Goal: Task Accomplishment & Management: Manage account settings

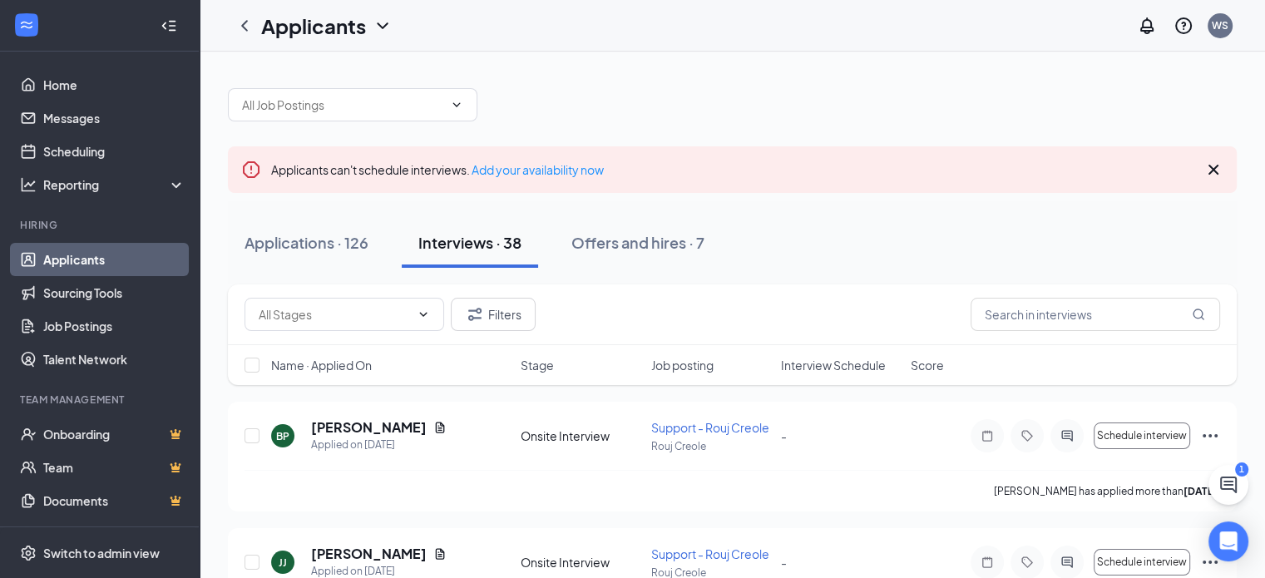
click at [59, 260] on link "Applicants" at bounding box center [114, 259] width 142 height 33
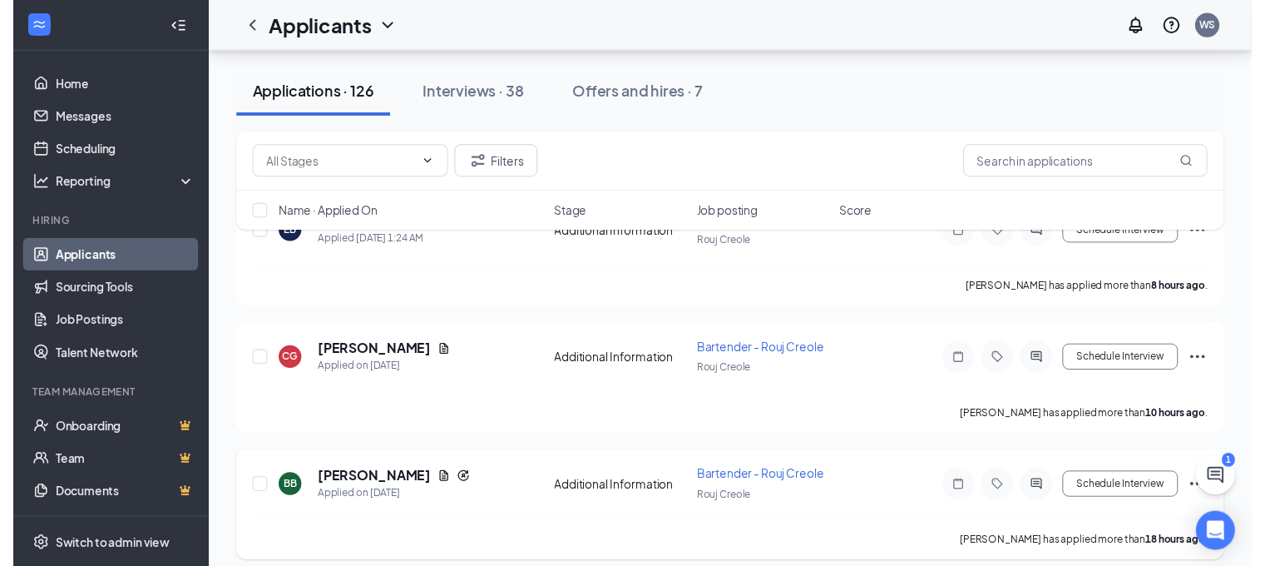
scroll to position [166, 0]
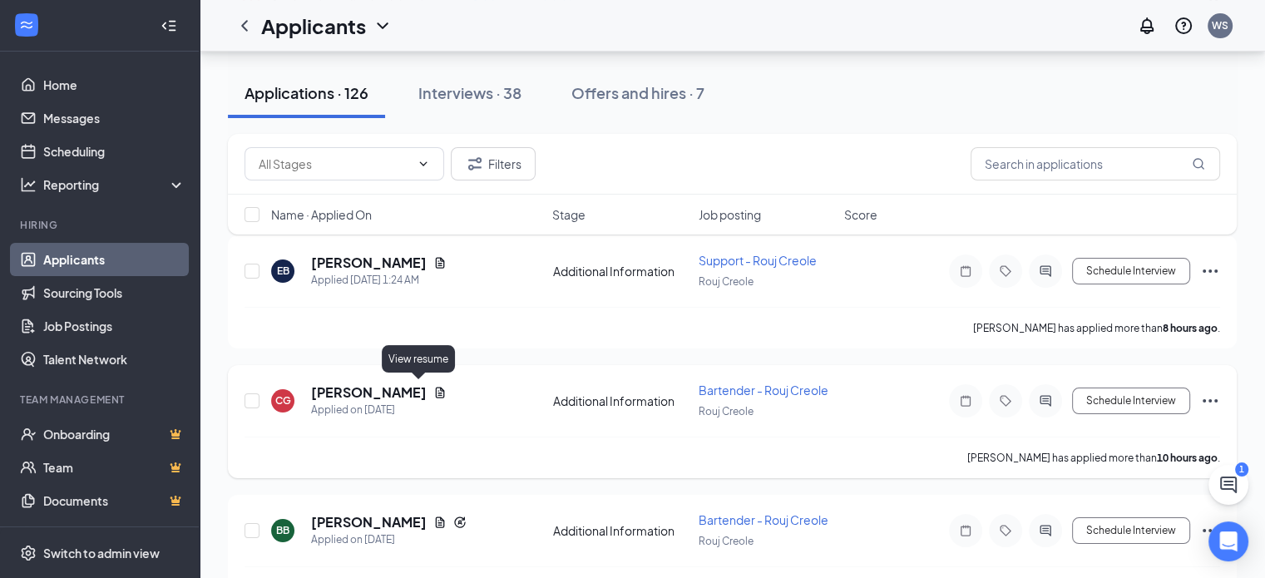
click at [436, 389] on icon "Document" at bounding box center [440, 392] width 9 height 11
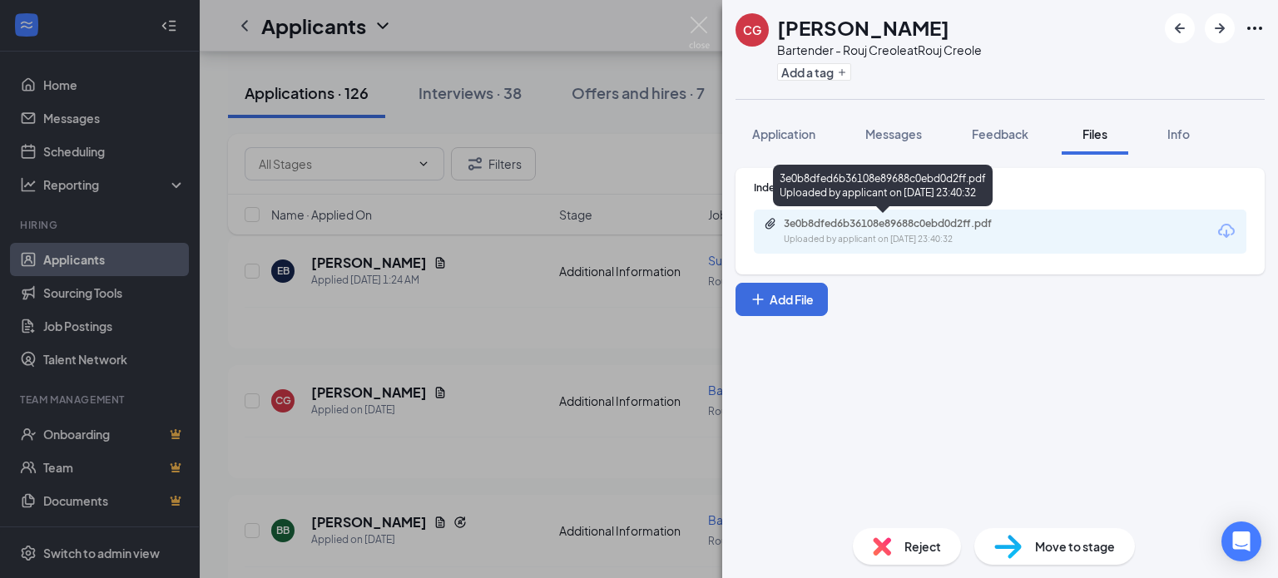
click at [922, 227] on div "3e0b8dfed6b36108e89688c0ebd0d2ff.pdf" at bounding box center [899, 223] width 233 height 13
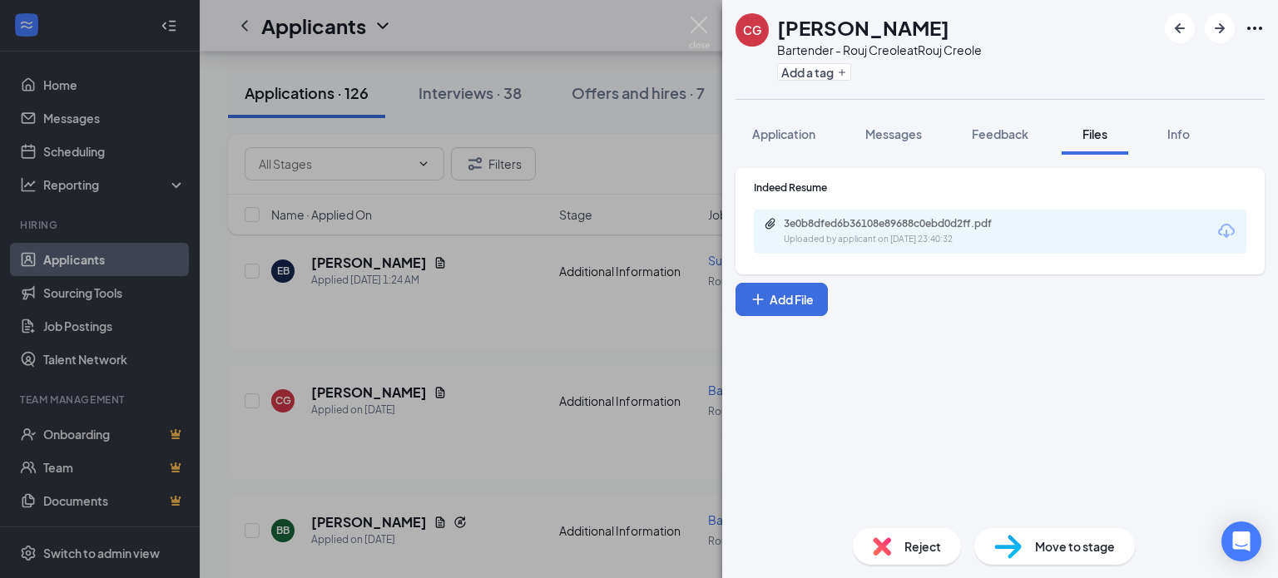
click at [471, 36] on div "CG [PERSON_NAME] Bartender - Rouj Creole at Rouj Creole Add a tag Application M…" at bounding box center [639, 289] width 1278 height 578
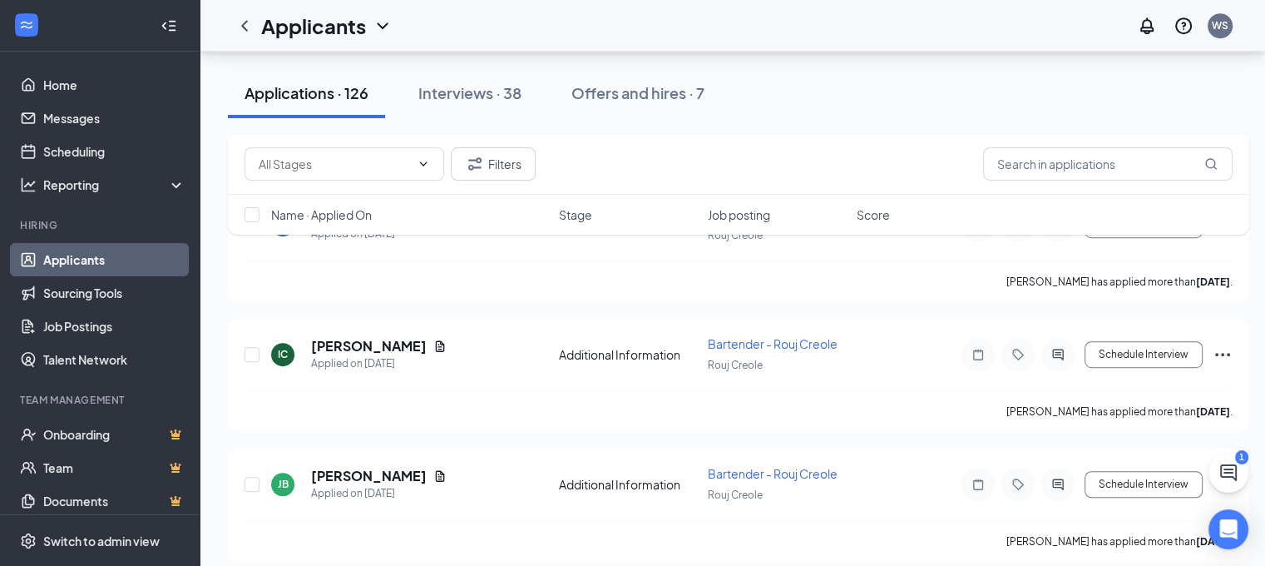
scroll to position [998, 0]
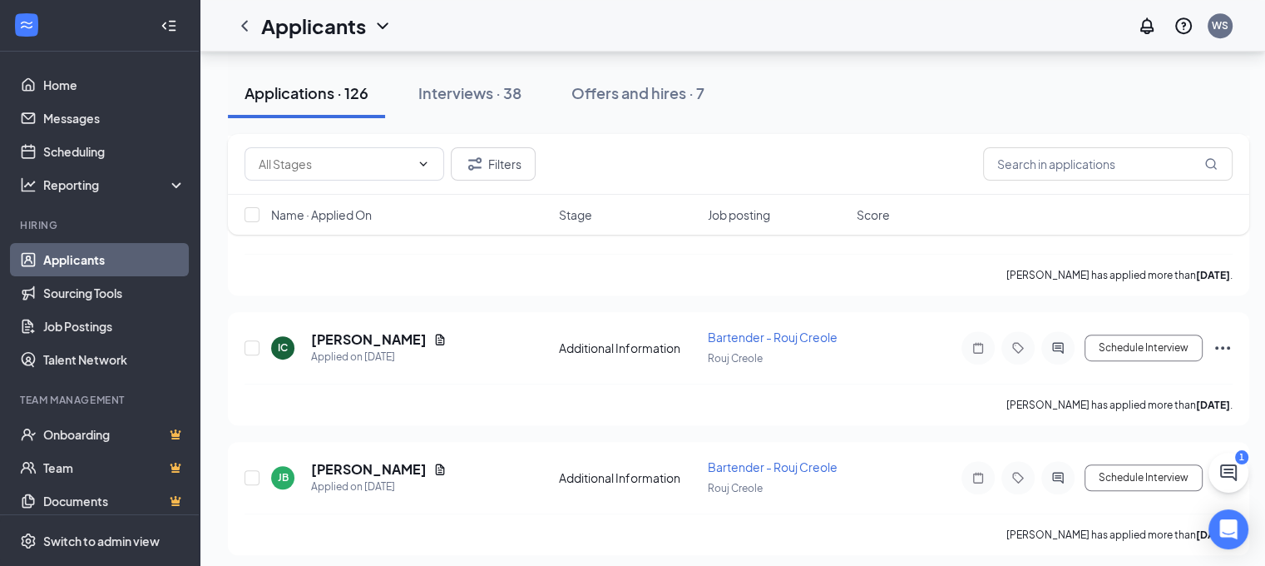
click at [747, 218] on span "Job posting" at bounding box center [739, 214] width 62 height 17
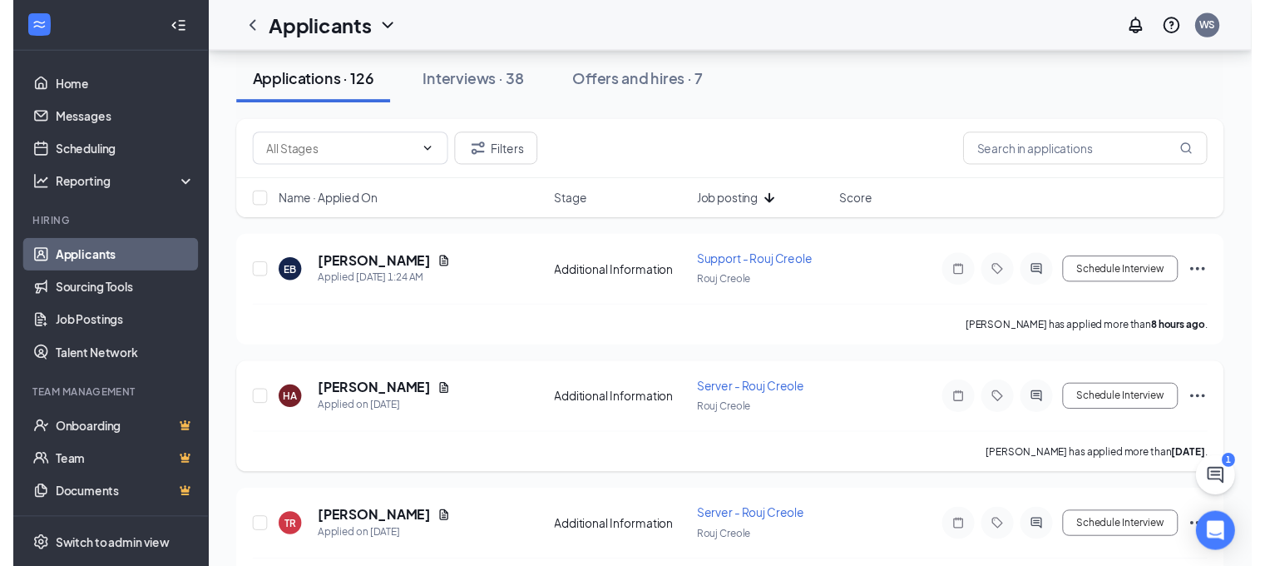
scroll to position [166, 0]
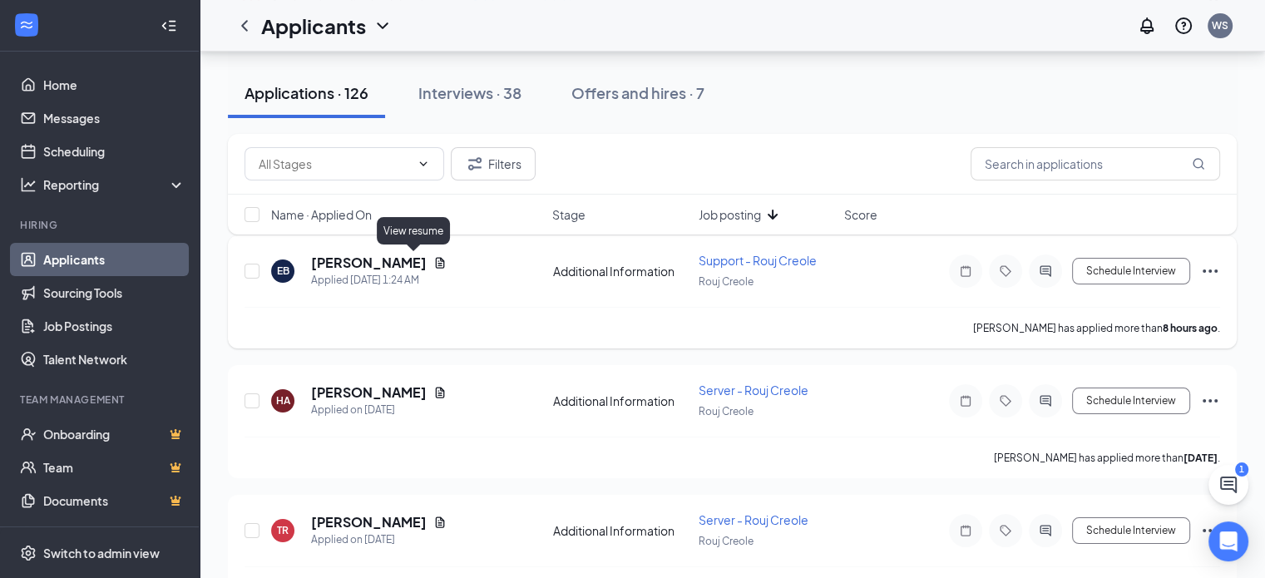
click at [436, 264] on icon "Document" at bounding box center [440, 262] width 9 height 11
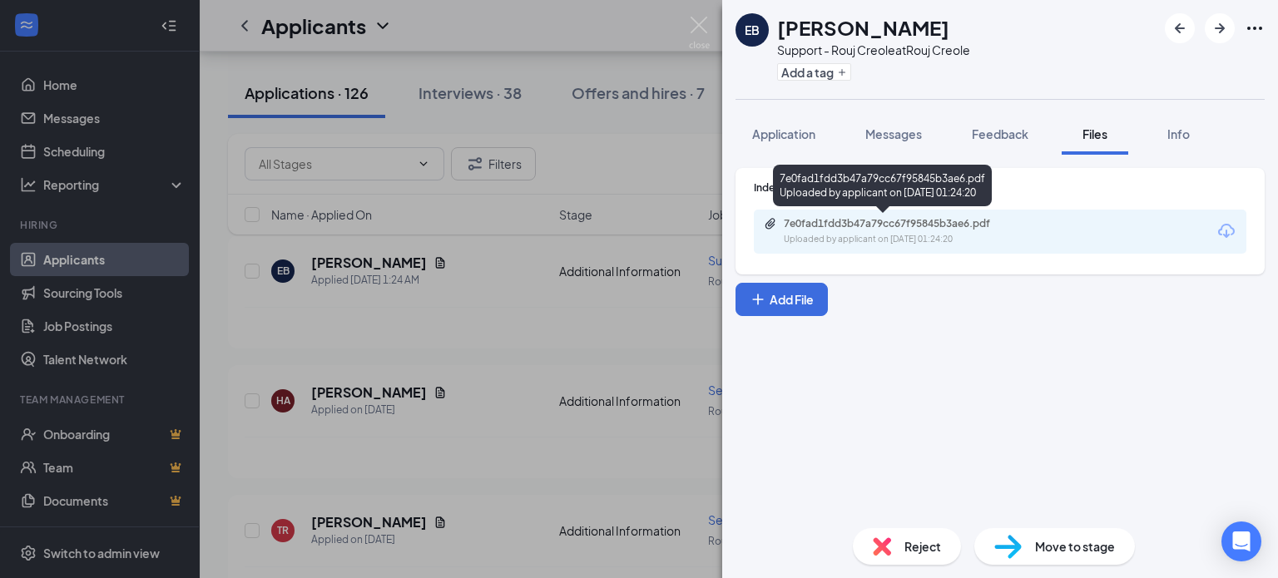
click at [832, 227] on div "7e0fad1fdd3b47a79cc67f95845b3ae6.pdf" at bounding box center [899, 223] width 233 height 13
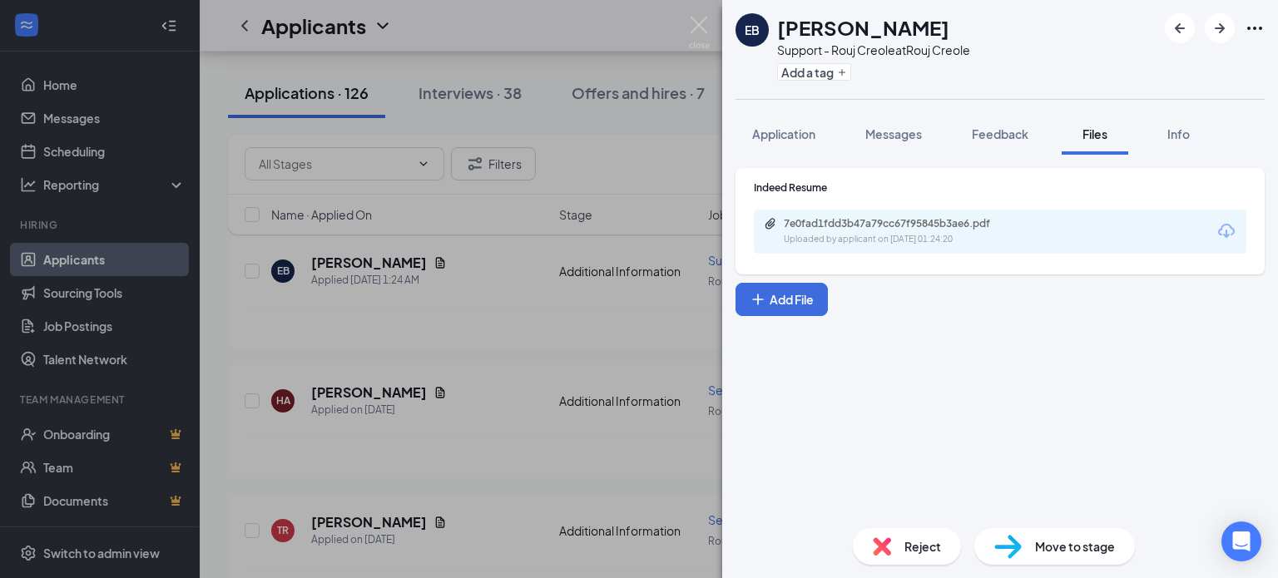
click at [519, 303] on div "EB [PERSON_NAME] Support - Rouj Creole at Rouj Creole Add a tag Application Mes…" at bounding box center [639, 289] width 1278 height 578
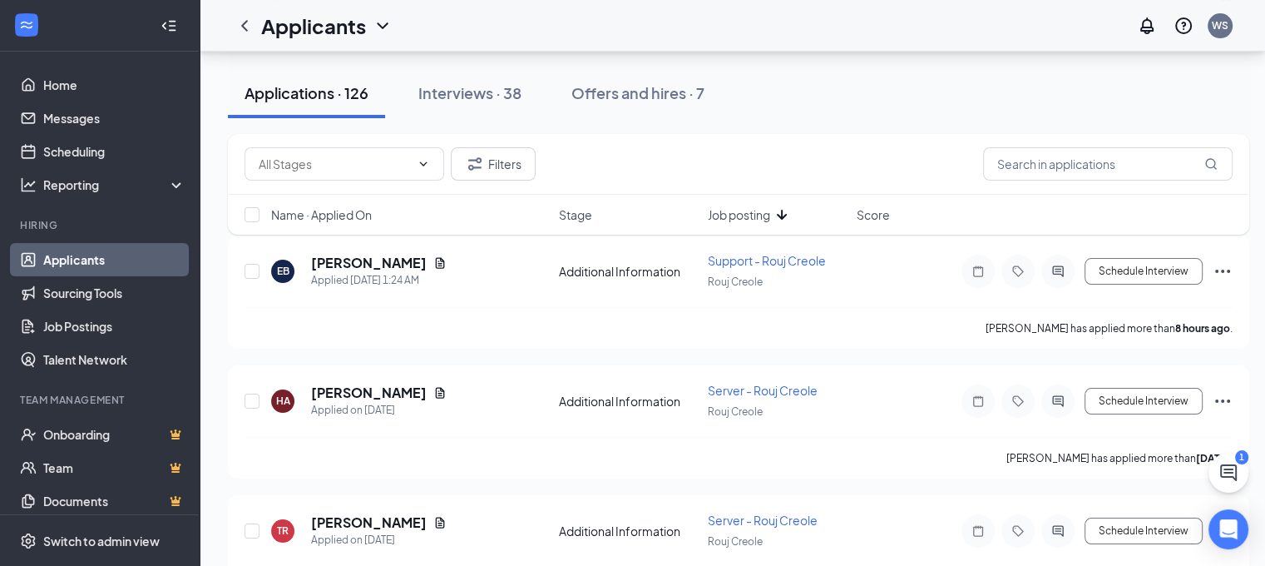
click at [323, 216] on span "Name · Applied On" at bounding box center [321, 214] width 101 height 17
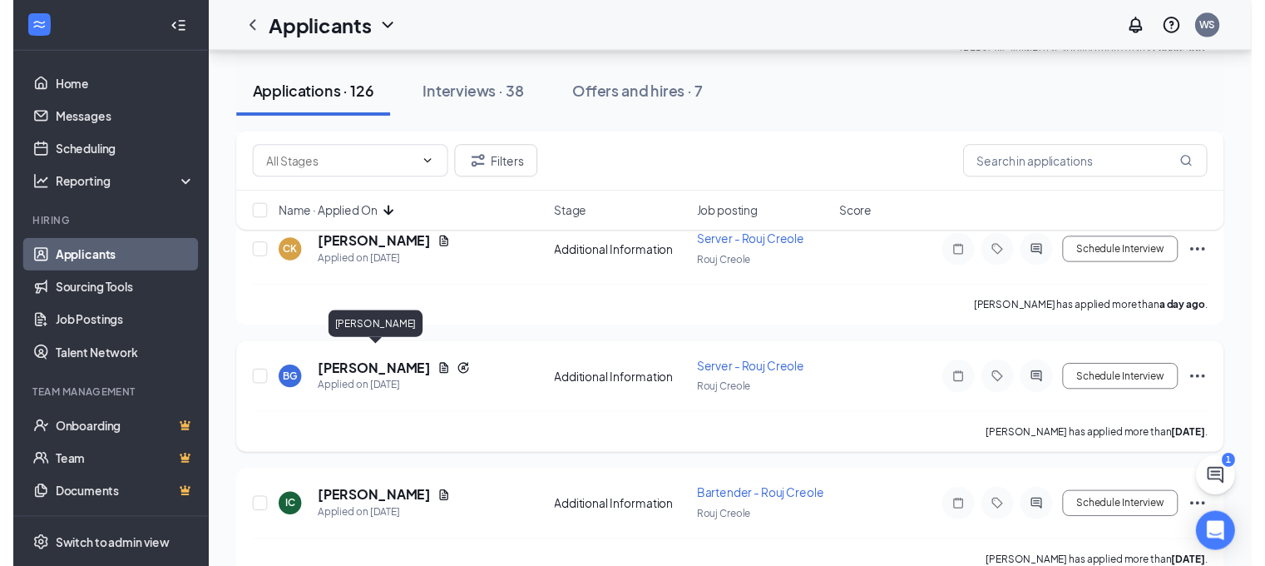
scroll to position [749, 0]
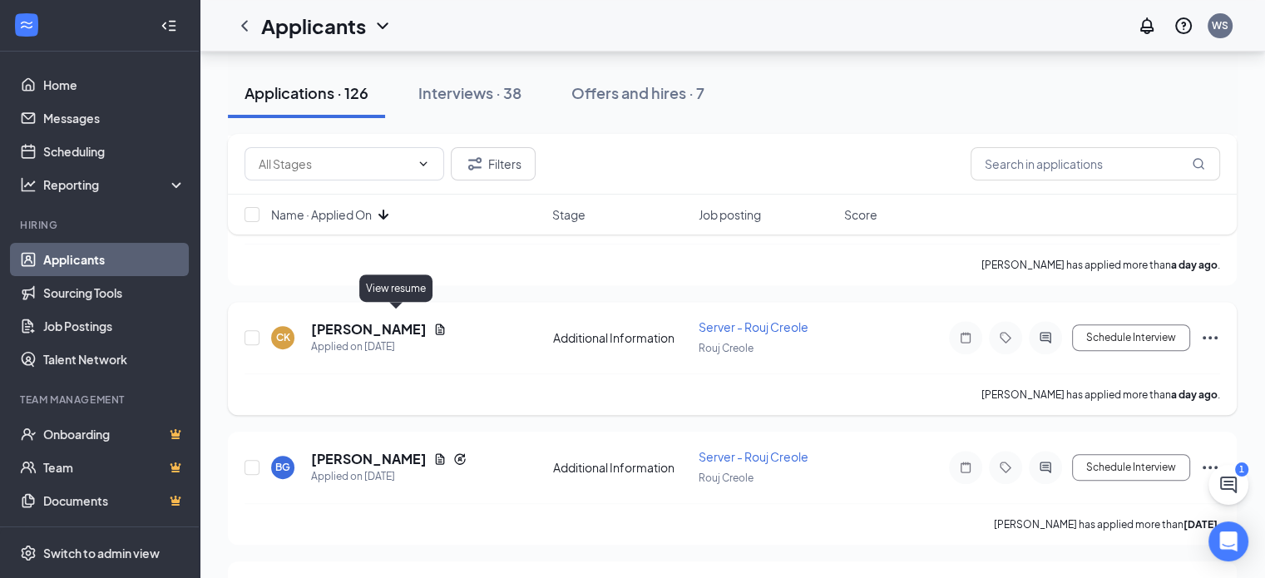
click at [433, 323] on icon "Document" at bounding box center [439, 329] width 13 height 13
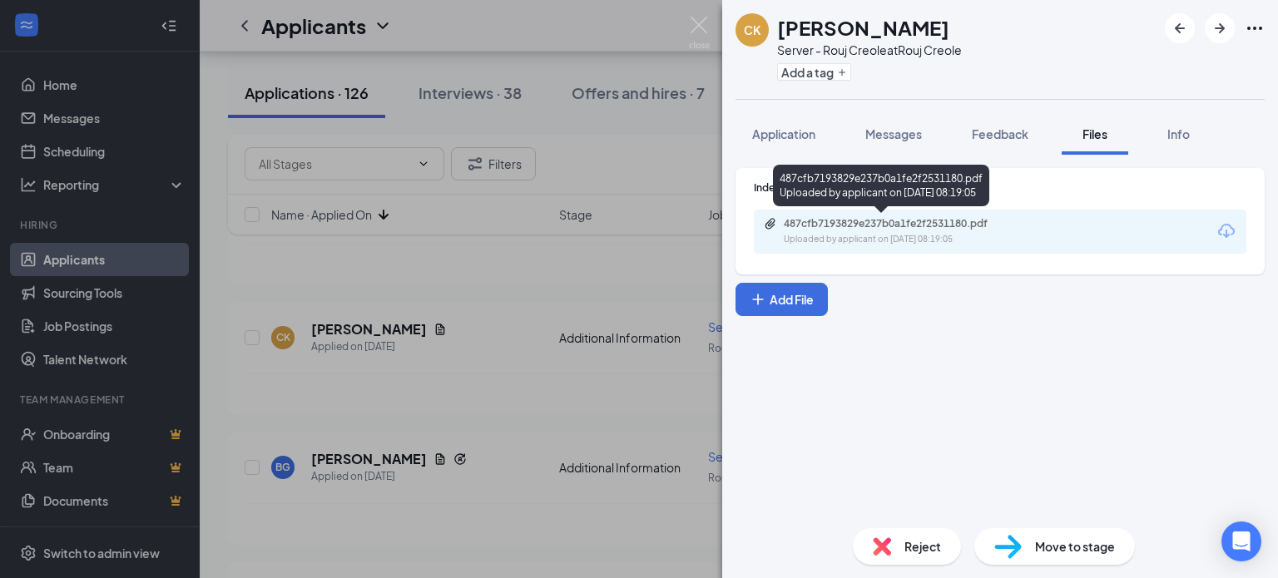
click at [870, 225] on div "487cfb7193829e237b0a1fe2f2531180.pdf" at bounding box center [899, 223] width 233 height 13
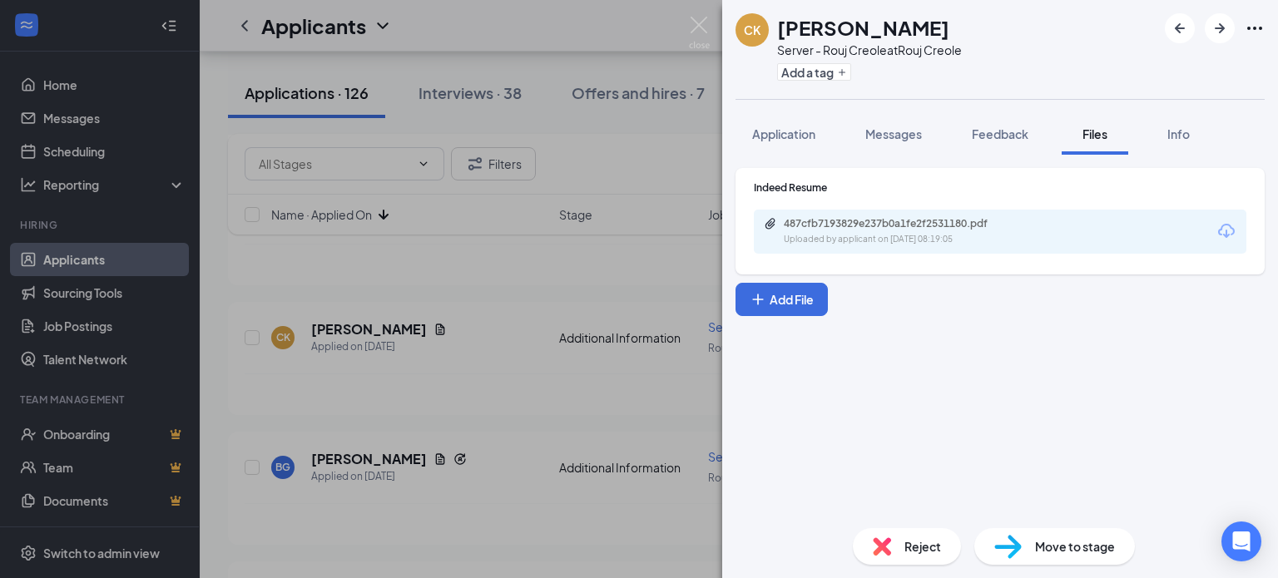
click at [489, 229] on div "CK [PERSON_NAME] Server - Rouj Creole at Rouj Creole Add a tag Application Mess…" at bounding box center [639, 289] width 1278 height 578
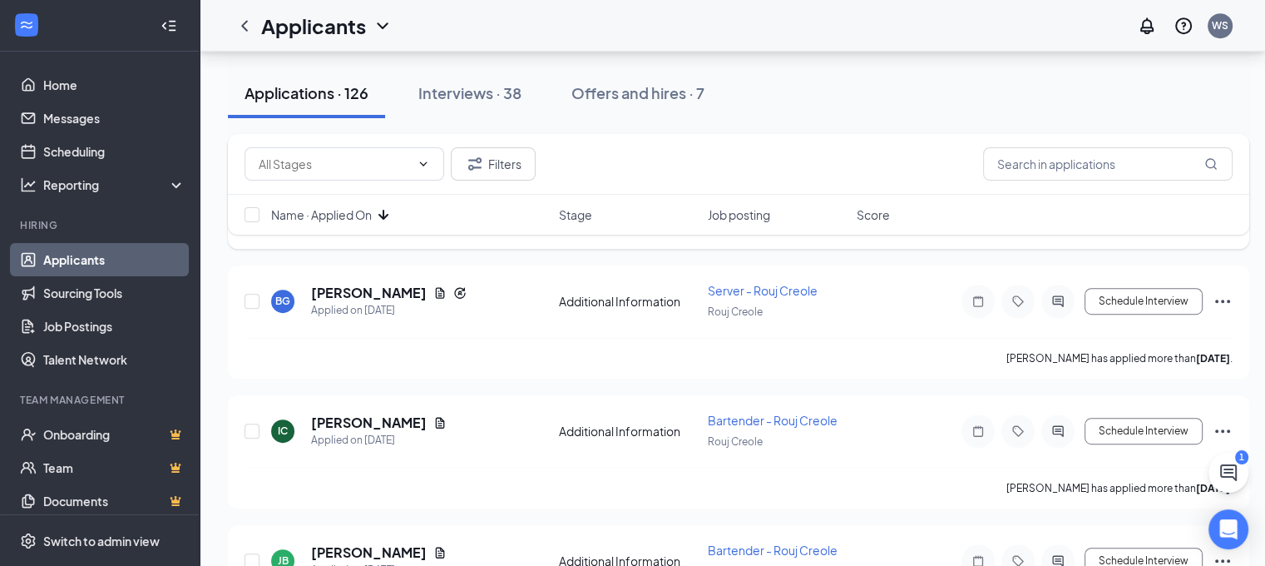
scroll to position [998, 0]
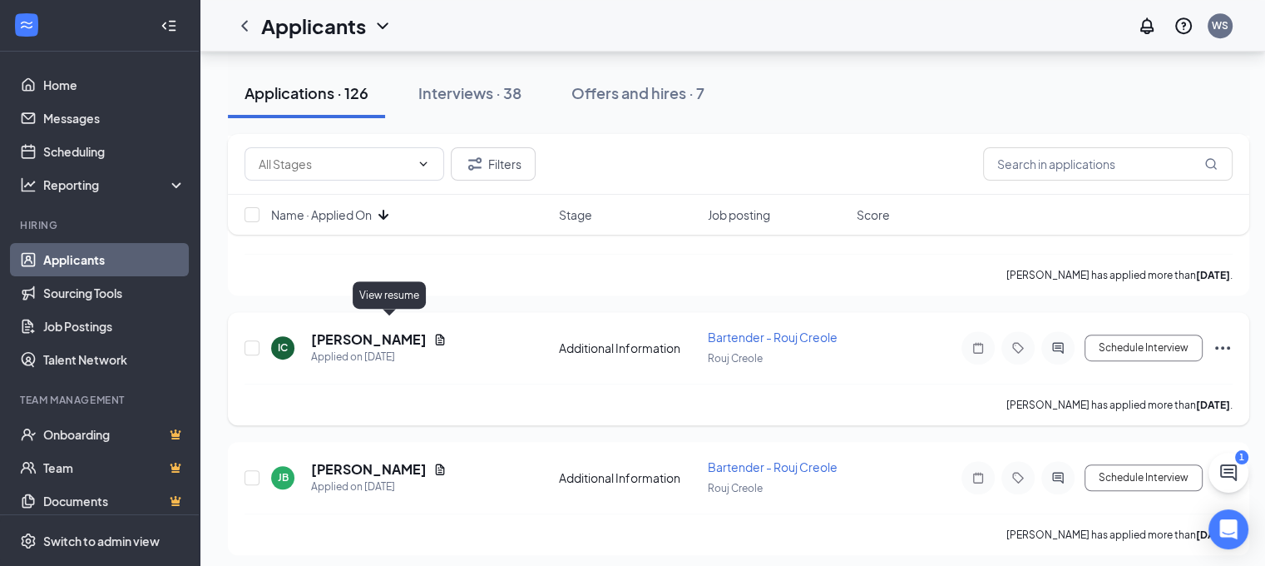
click at [433, 333] on icon "Document" at bounding box center [439, 339] width 13 height 13
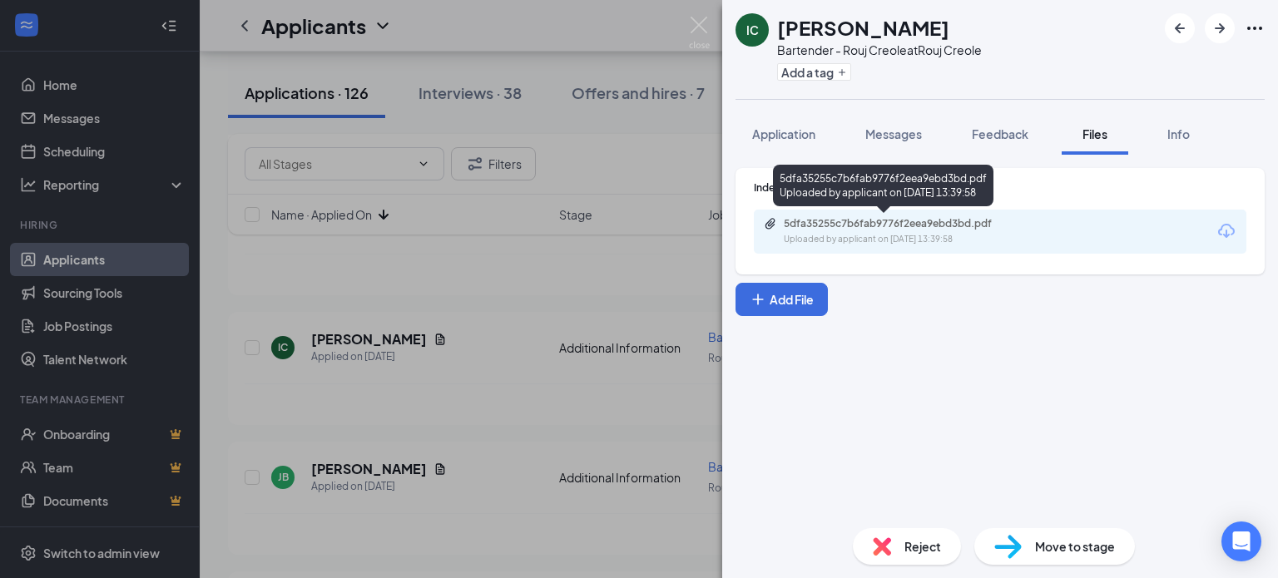
click at [876, 219] on div "5dfa35255c7b6fab9776f2eea9ebd3bd.pdf" at bounding box center [899, 223] width 233 height 13
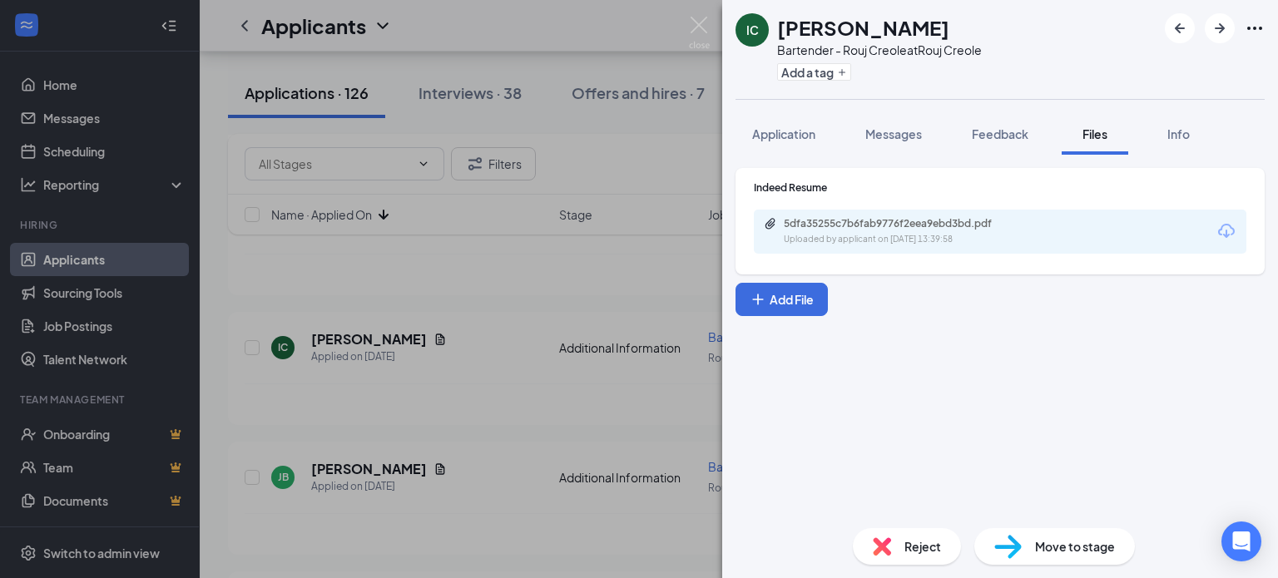
click at [599, 261] on div "IC [PERSON_NAME] Bartender - Rouj Creole at Rouj Creole Add a tag Application M…" at bounding box center [639, 289] width 1278 height 578
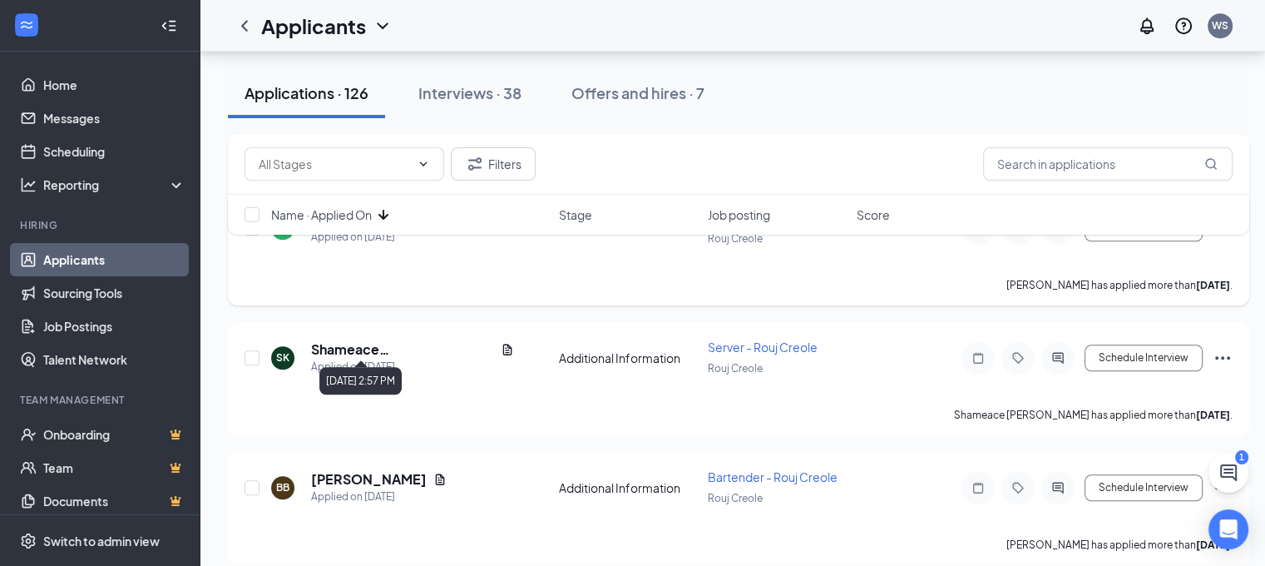
scroll to position [1081, 0]
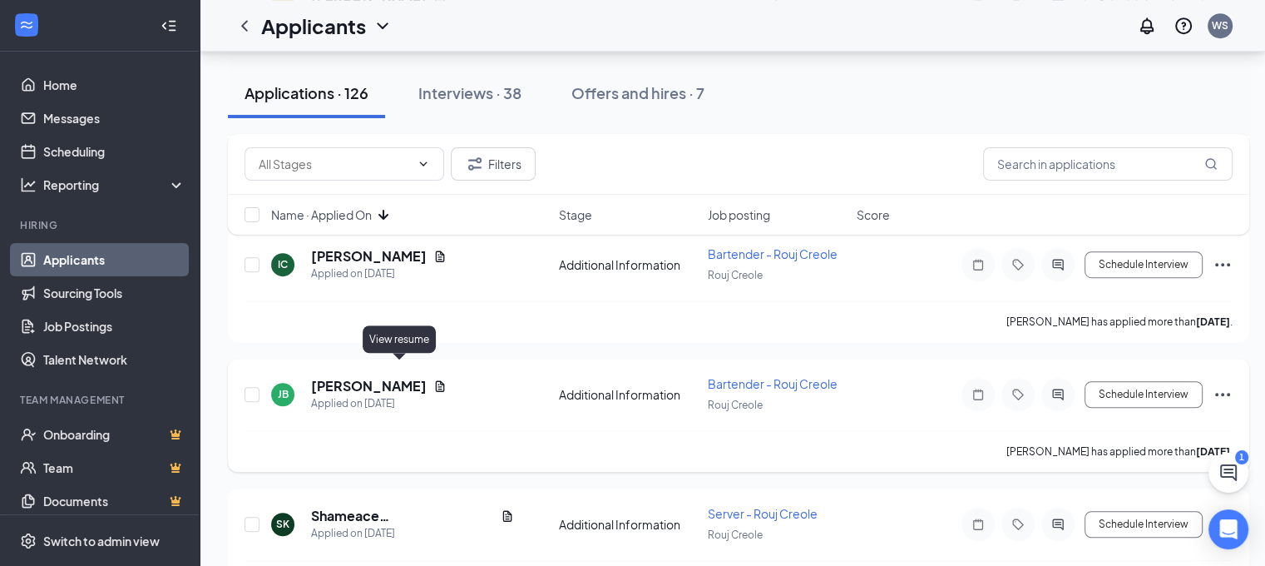
click at [436, 380] on icon "Document" at bounding box center [440, 385] width 9 height 11
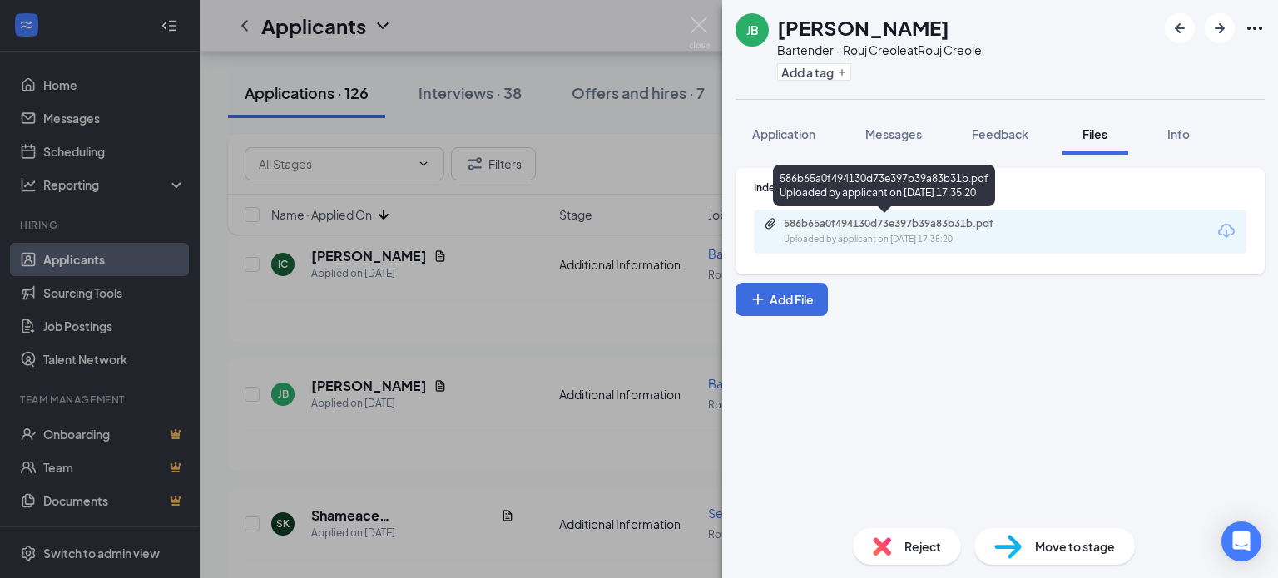
click at [925, 228] on div "586b65a0f494130d73e397b39a83b31b.pdf" at bounding box center [899, 223] width 233 height 13
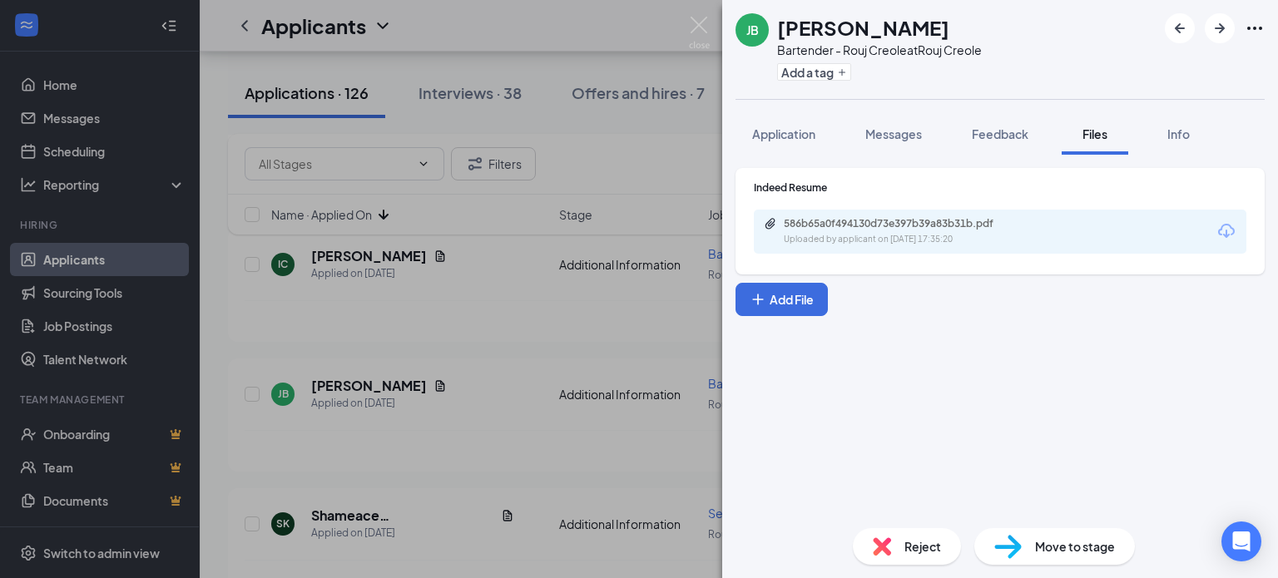
click at [506, 191] on div "[PERSON_NAME] - Rouj Creole at Rouj Creole Add a tag Application Messages Feedb…" at bounding box center [639, 289] width 1278 height 578
